Goal: Task Accomplishment & Management: Manage account settings

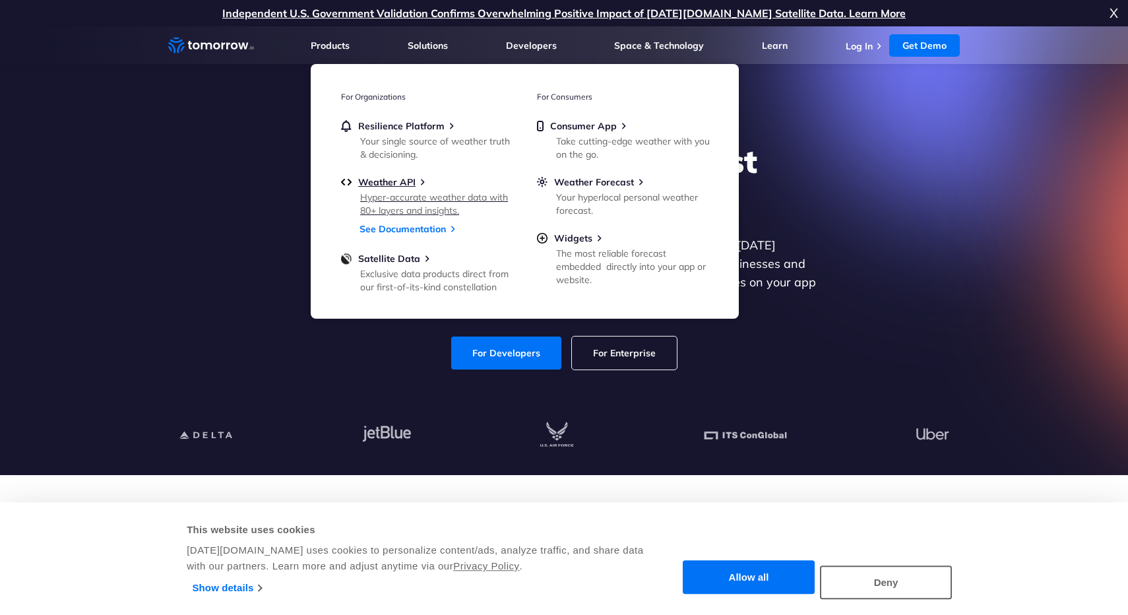
click at [416, 202] on div "Hyper-accurate weather data with 80+ layers and insights." at bounding box center [437, 204] width 154 height 26
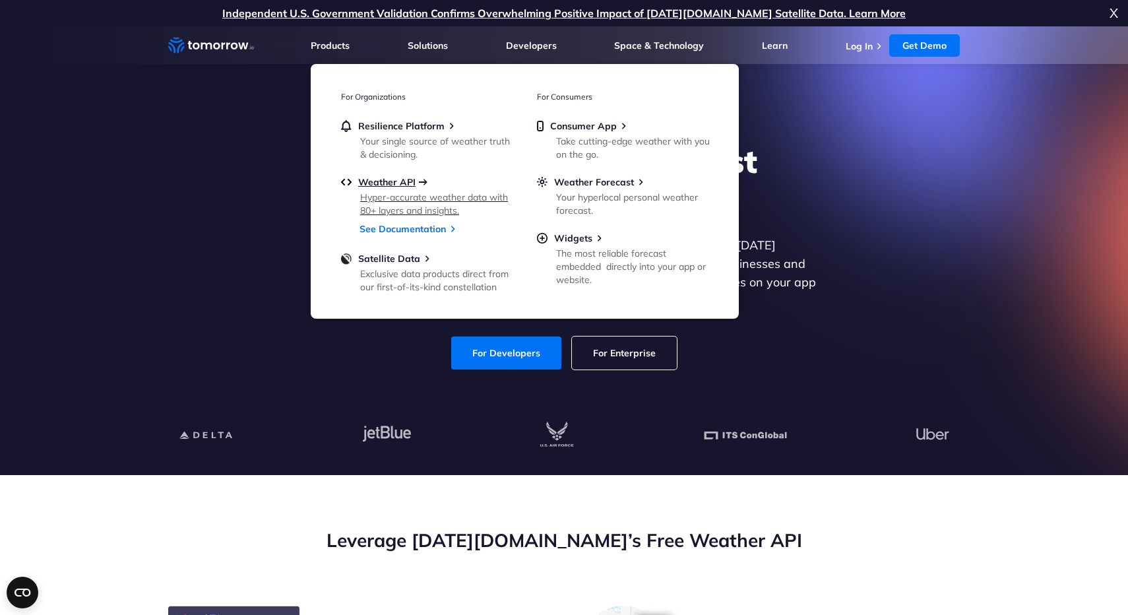
click at [383, 176] on span "Weather API" at bounding box center [386, 182] width 57 height 12
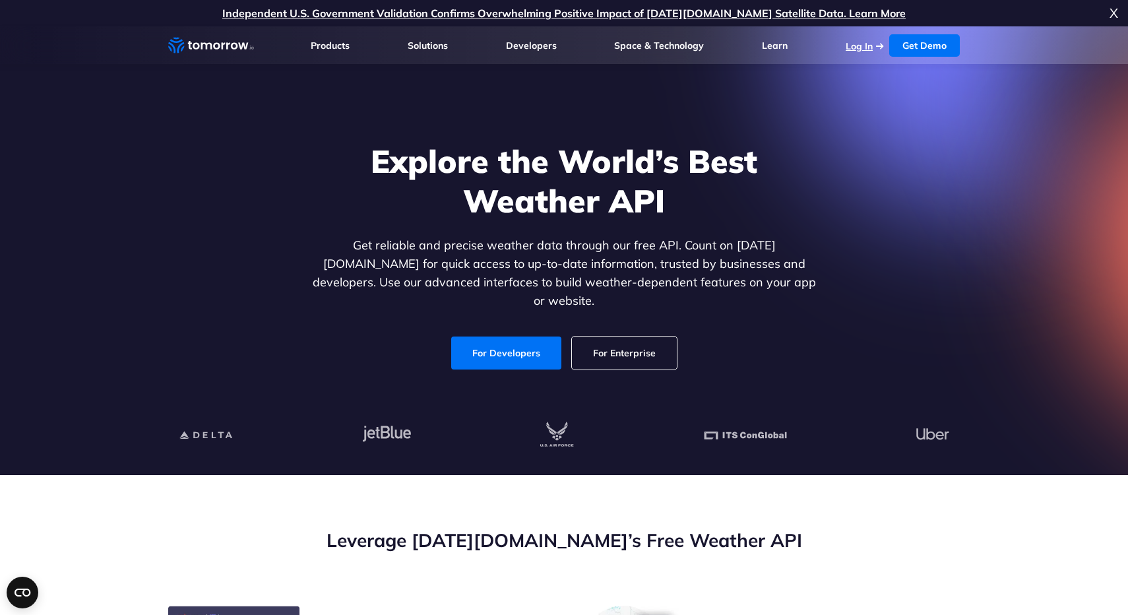
click at [867, 48] on link "Log In" at bounding box center [859, 46] width 27 height 12
